Goal: Task Accomplishment & Management: Use online tool/utility

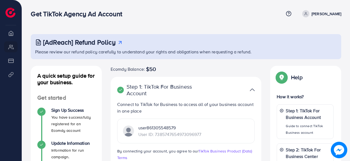
scroll to position [140, 0]
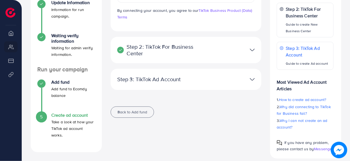
drag, startPoint x: 350, startPoint y: 85, endPoint x: 351, endPoint y: 48, distance: 36.6
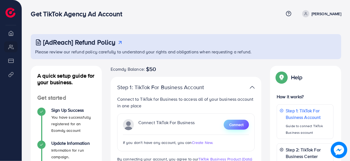
click at [237, 124] on span "Connect" at bounding box center [236, 124] width 14 height 5
click at [207, 143] on span "Create New." at bounding box center [202, 142] width 21 height 5
click at [201, 143] on span "Create New." at bounding box center [202, 142] width 21 height 5
click at [206, 141] on span "Create New." at bounding box center [202, 142] width 21 height 5
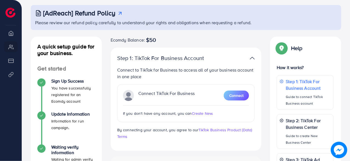
scroll to position [31, 0]
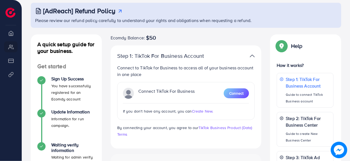
click at [204, 108] on span "Create New." at bounding box center [202, 110] width 21 height 5
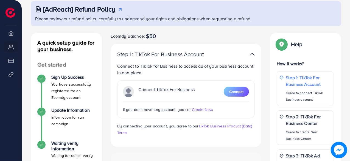
scroll to position [0, 0]
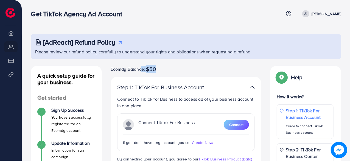
drag, startPoint x: 157, startPoint y: 68, endPoint x: 163, endPoint y: 68, distance: 6.6
click at [141, 67] on div "Ecomdy Balance: $50" at bounding box center [186, 69] width 151 height 7
click at [163, 68] on div "Ecomdy Balance: $50" at bounding box center [186, 69] width 151 height 7
click at [112, 69] on span "Ecomdy Balance:" at bounding box center [128, 69] width 34 height 7
drag, startPoint x: 110, startPoint y: 68, endPoint x: 165, endPoint y: 68, distance: 54.9
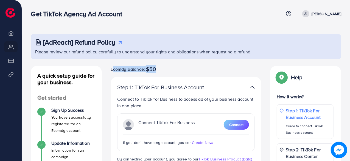
click at [176, 66] on div "Ecomdy Balance: $50" at bounding box center [186, 69] width 151 height 7
click at [202, 142] on span "Create New." at bounding box center [202, 142] width 21 height 5
